Goal: Information Seeking & Learning: Compare options

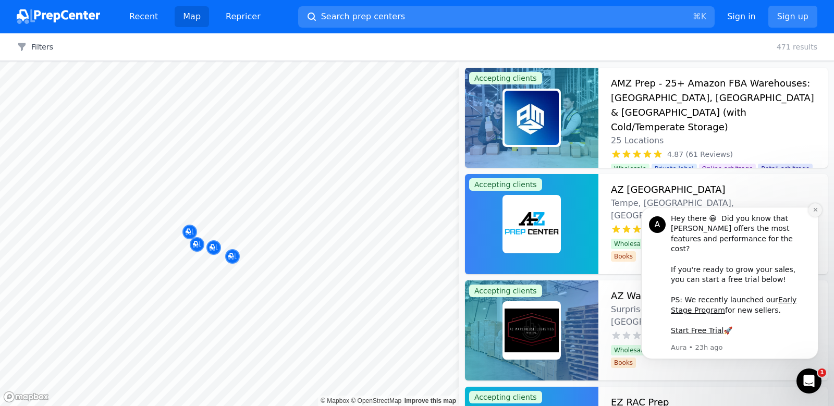
click at [811, 217] on button "Dismiss notification" at bounding box center [815, 210] width 14 height 14
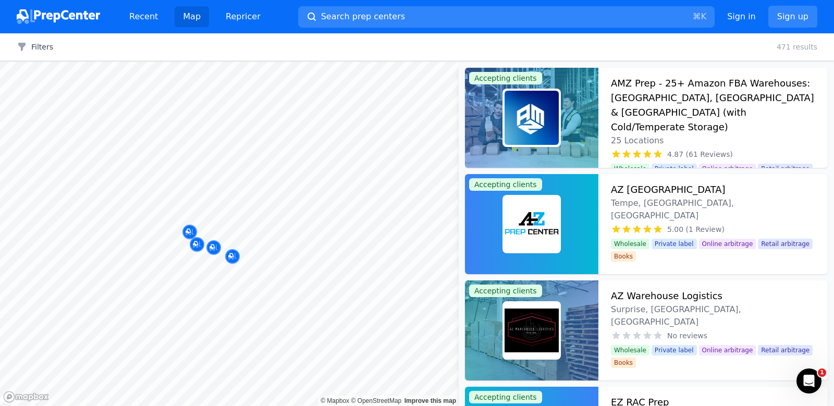
click at [187, 232] on div at bounding box center [214, 236] width 200 height 8
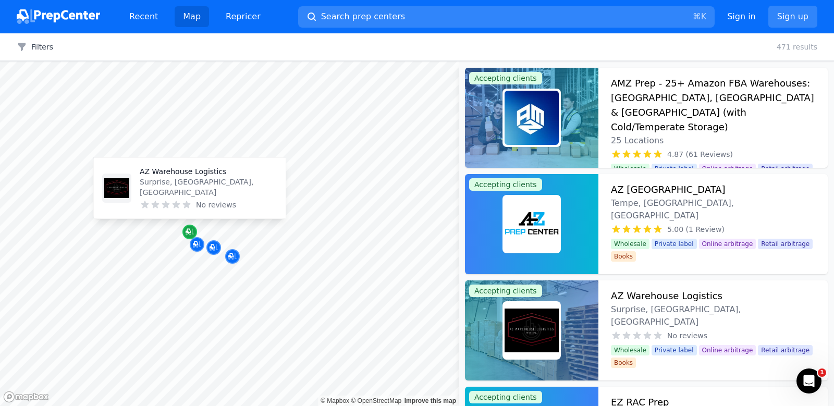
click at [189, 229] on icon "Map marker" at bounding box center [188, 231] width 5 height 5
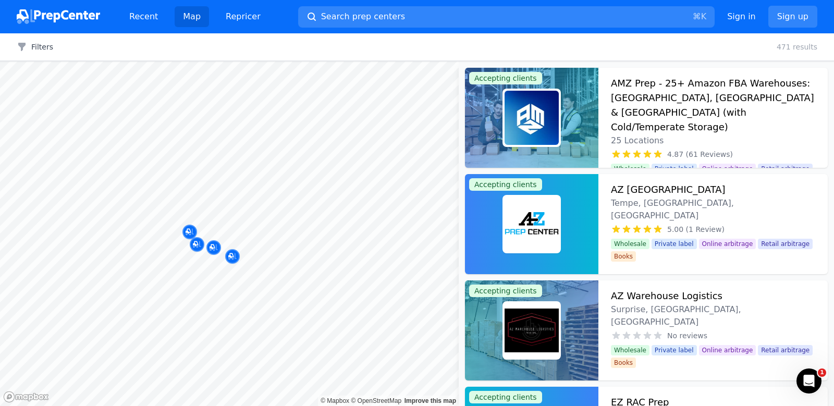
click at [195, 248] on div at bounding box center [232, 245] width 200 height 8
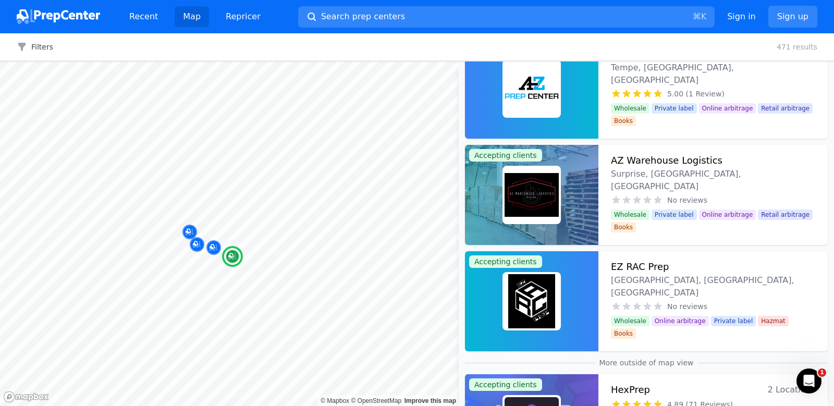
scroll to position [236, 0]
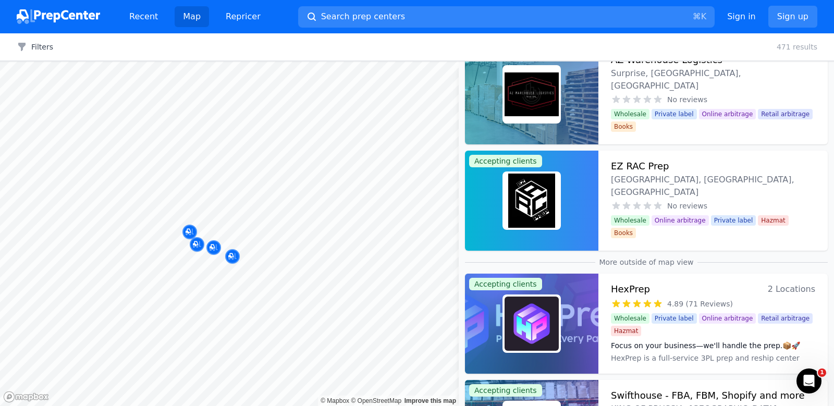
click at [197, 248] on div at bounding box center [232, 245] width 200 height 8
click at [195, 245] on div at bounding box center [232, 245] width 200 height 8
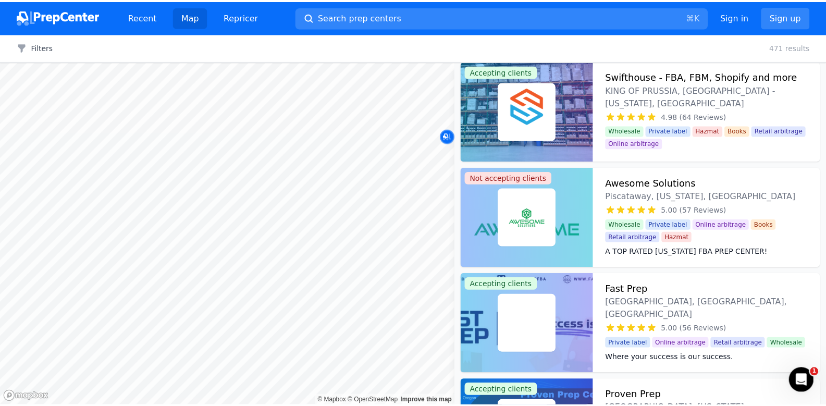
scroll to position [0, 0]
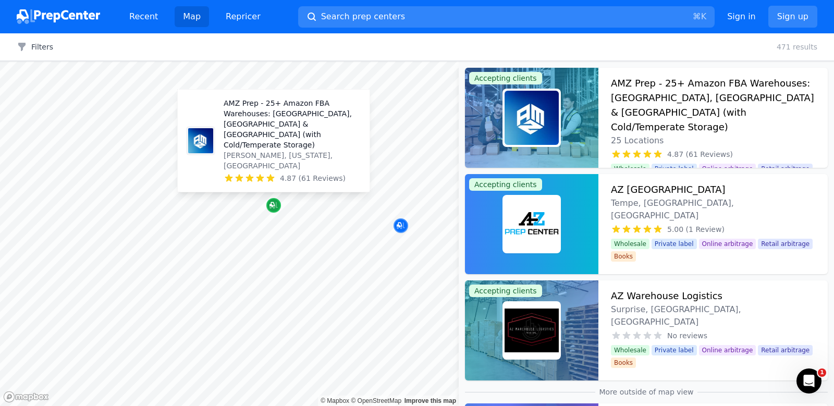
click at [271, 209] on icon "Map marker" at bounding box center [273, 205] width 8 height 10
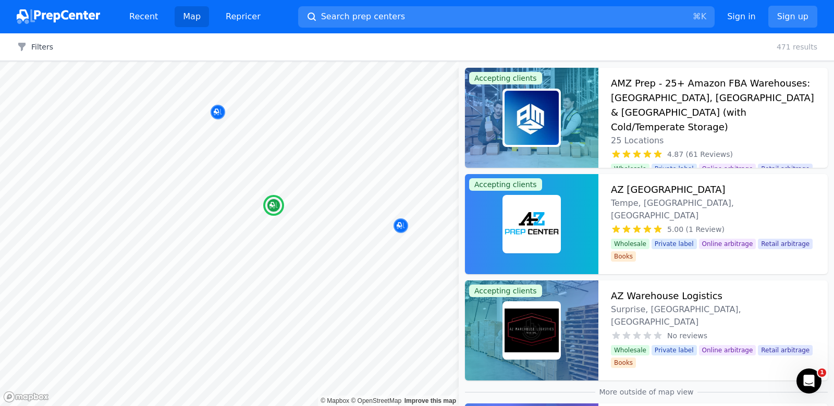
click at [638, 96] on h3 "AMZ Prep - 25+ Amazon FBA Warehouses: [GEOGRAPHIC_DATA], [GEOGRAPHIC_DATA] & [G…" at bounding box center [713, 105] width 204 height 58
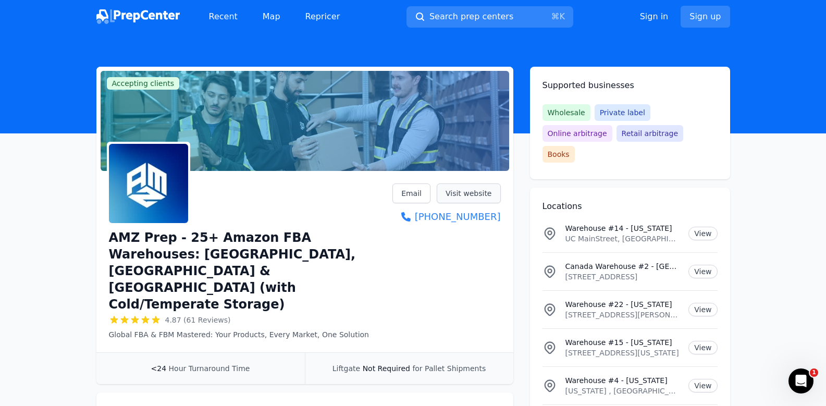
click at [473, 193] on link "Visit website" at bounding box center [469, 193] width 64 height 20
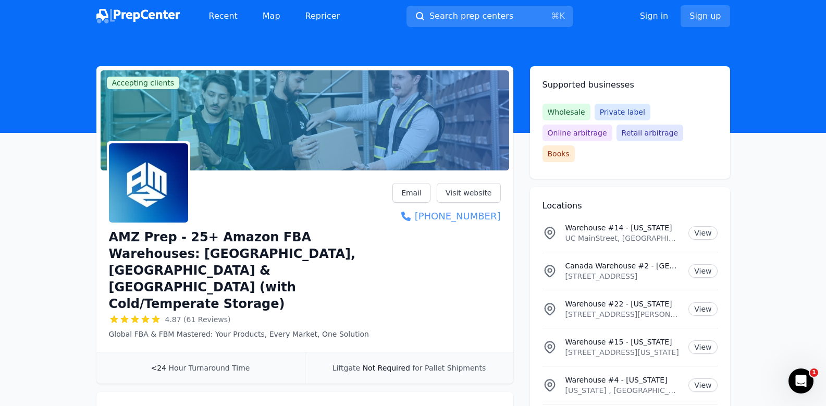
scroll to position [13, 0]
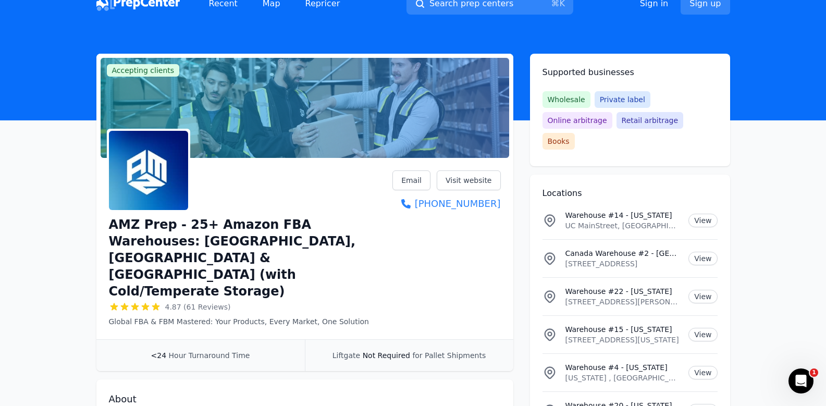
click at [147, 189] on img at bounding box center [148, 170] width 79 height 79
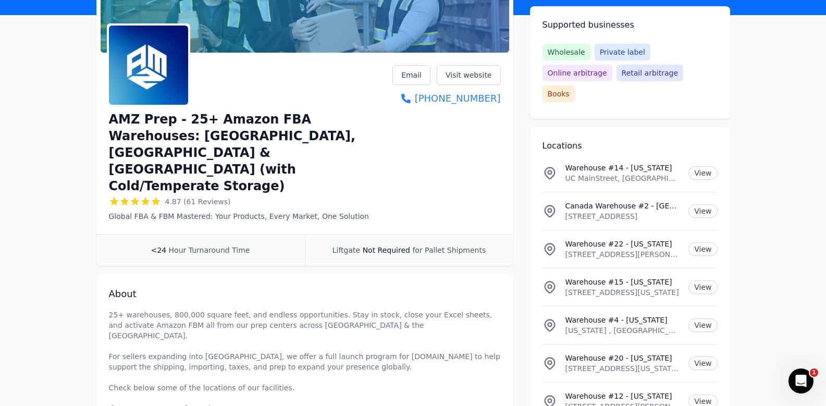
scroll to position [118, 0]
click at [352, 247] on span "Liftgate" at bounding box center [346, 251] width 28 height 8
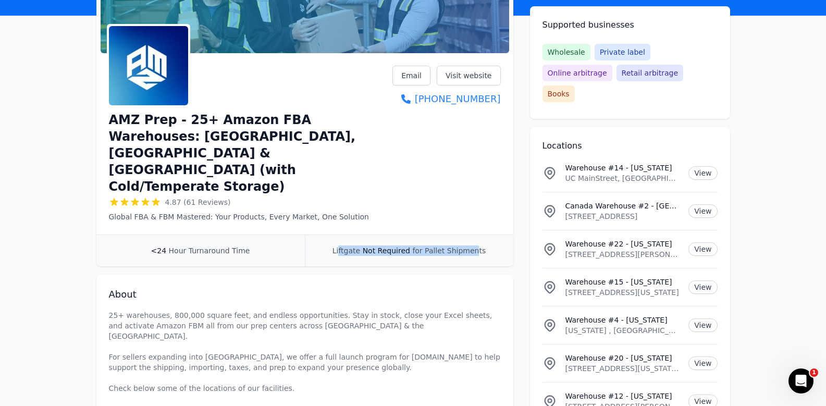
drag, startPoint x: 362, startPoint y: 199, endPoint x: 474, endPoint y: 201, distance: 111.5
click at [474, 235] on div "Liftgate Not Required for Pallet Shipments" at bounding box center [409, 250] width 208 height 31
click at [479, 247] on span "for Pallet Shipments" at bounding box center [448, 251] width 73 height 8
click at [494, 235] on div "Liftgate Not Required for Pallet Shipments" at bounding box center [409, 250] width 208 height 31
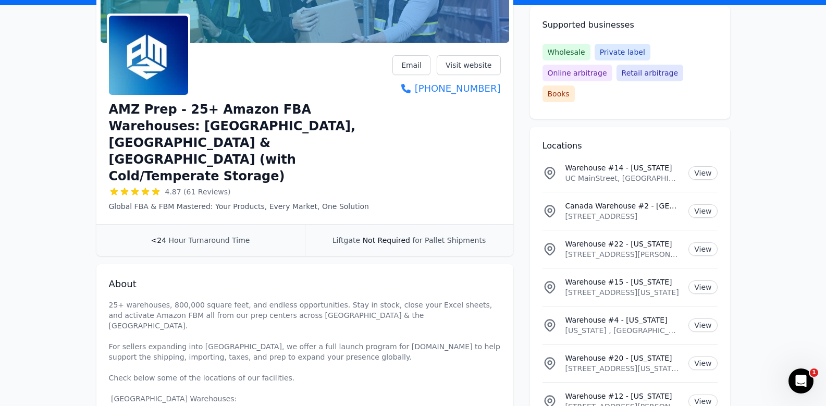
scroll to position [62, 0]
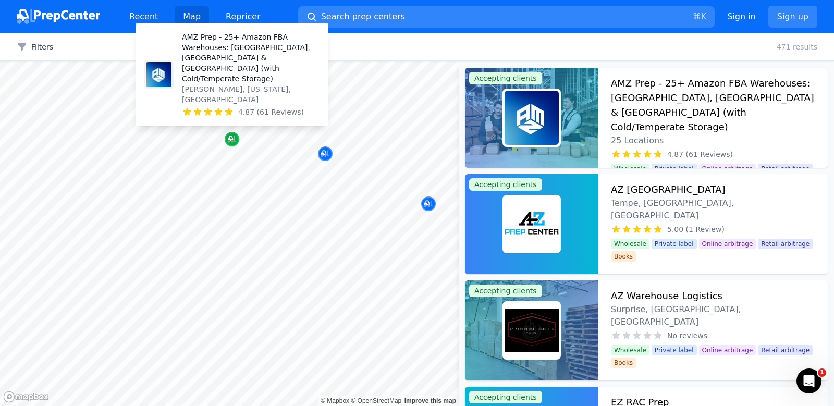
click at [229, 137] on icon "Map marker" at bounding box center [232, 139] width 8 height 10
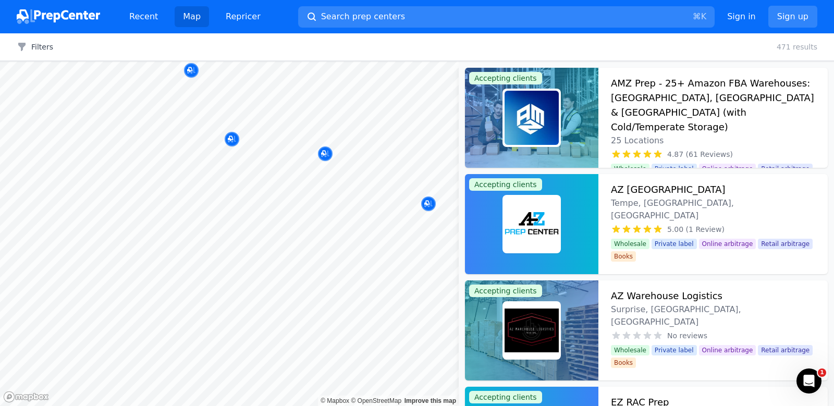
click at [231, 139] on div at bounding box center [325, 142] width 200 height 8
click at [692, 298] on h3 "AZ Warehouse Logistics" at bounding box center [667, 296] width 112 height 15
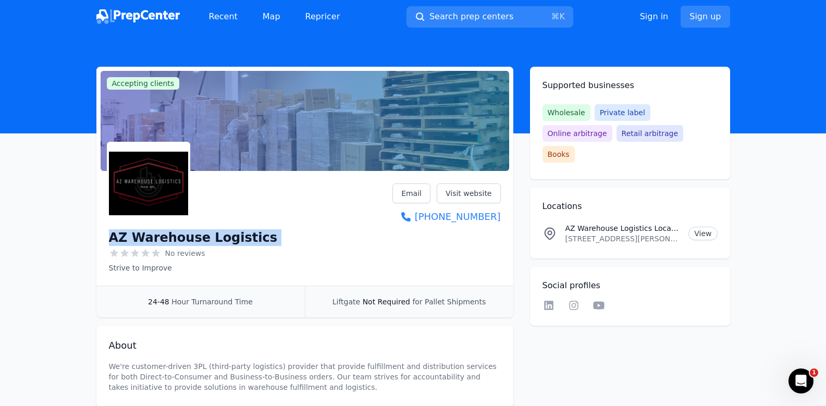
drag, startPoint x: 236, startPoint y: 245, endPoint x: 104, endPoint y: 242, distance: 131.4
click at [104, 242] on div "AZ Warehouse Logistics No reviews Strive to Improve Email Visit website [PHONE_…" at bounding box center [304, 230] width 417 height 110
click at [255, 14] on link "Map" at bounding box center [271, 16] width 34 height 21
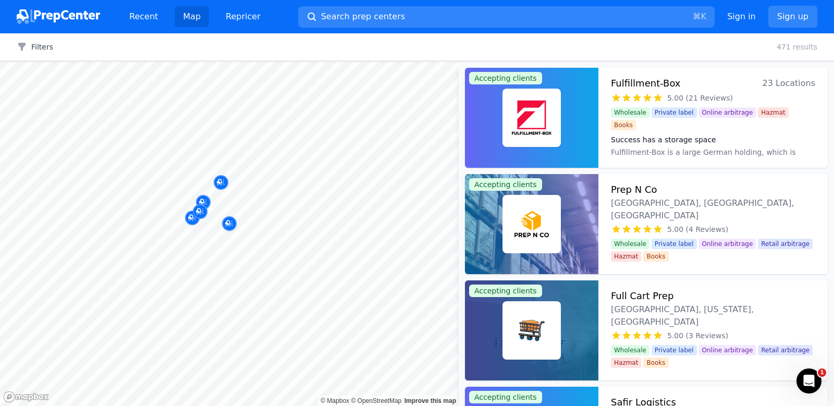
click at [202, 200] on div at bounding box center [175, 203] width 200 height 8
click at [217, 185] on icon "Map marker" at bounding box center [221, 182] width 8 height 7
click at [652, 80] on h3 "Fulfillment-Box" at bounding box center [646, 83] width 70 height 15
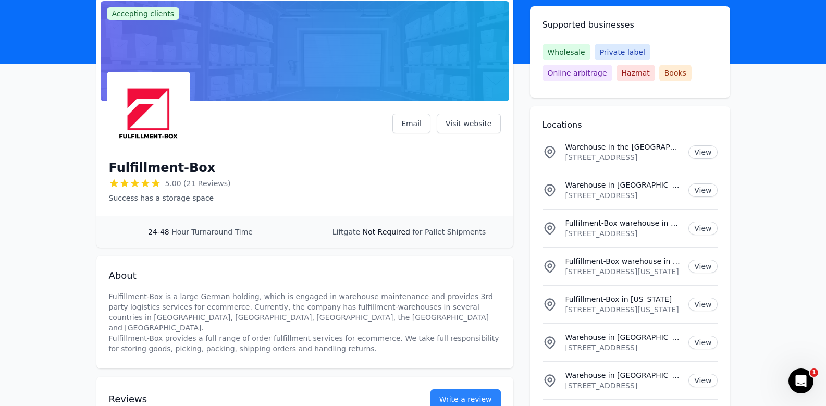
scroll to position [206, 0]
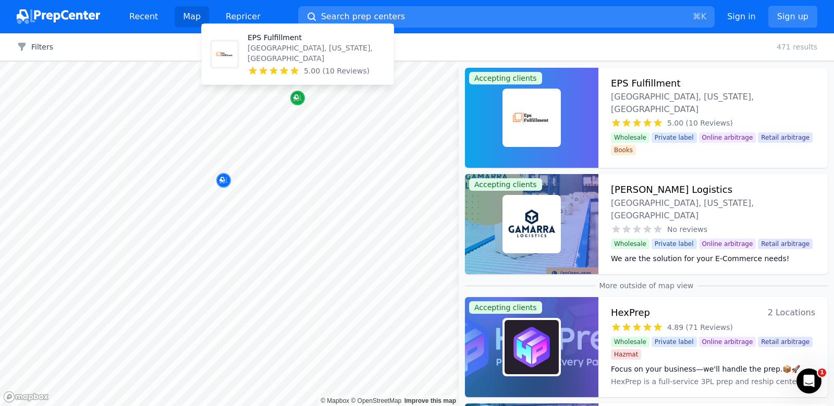
click at [299, 102] on icon "Map marker" at bounding box center [297, 98] width 8 height 10
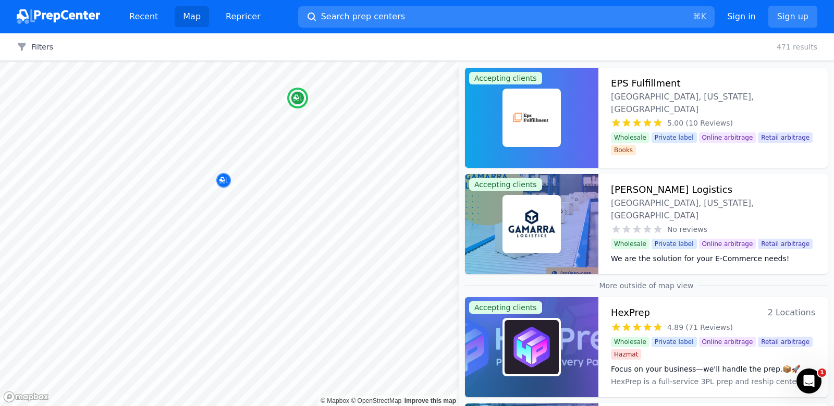
click at [600, 82] on div "EPS Fulfillment [GEOGRAPHIC_DATA], [US_STATE], [GEOGRAPHIC_DATA] 5.00 (10 Revie…" at bounding box center [712, 118] width 229 height 100
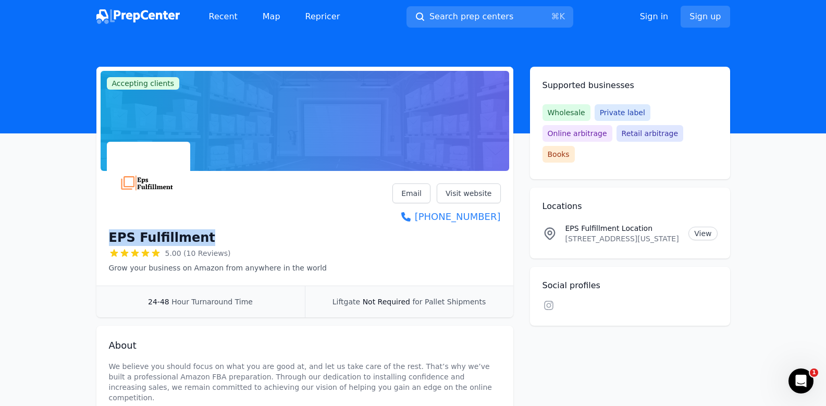
drag, startPoint x: 198, startPoint y: 240, endPoint x: 102, endPoint y: 242, distance: 95.9
click at [102, 242] on div "EPS Fulfillment 5.00 (10 Reviews) Grow your business on Amazon from anywhere in…" at bounding box center [304, 230] width 417 height 110
